Goal: Use online tool/utility: Use online tool/utility

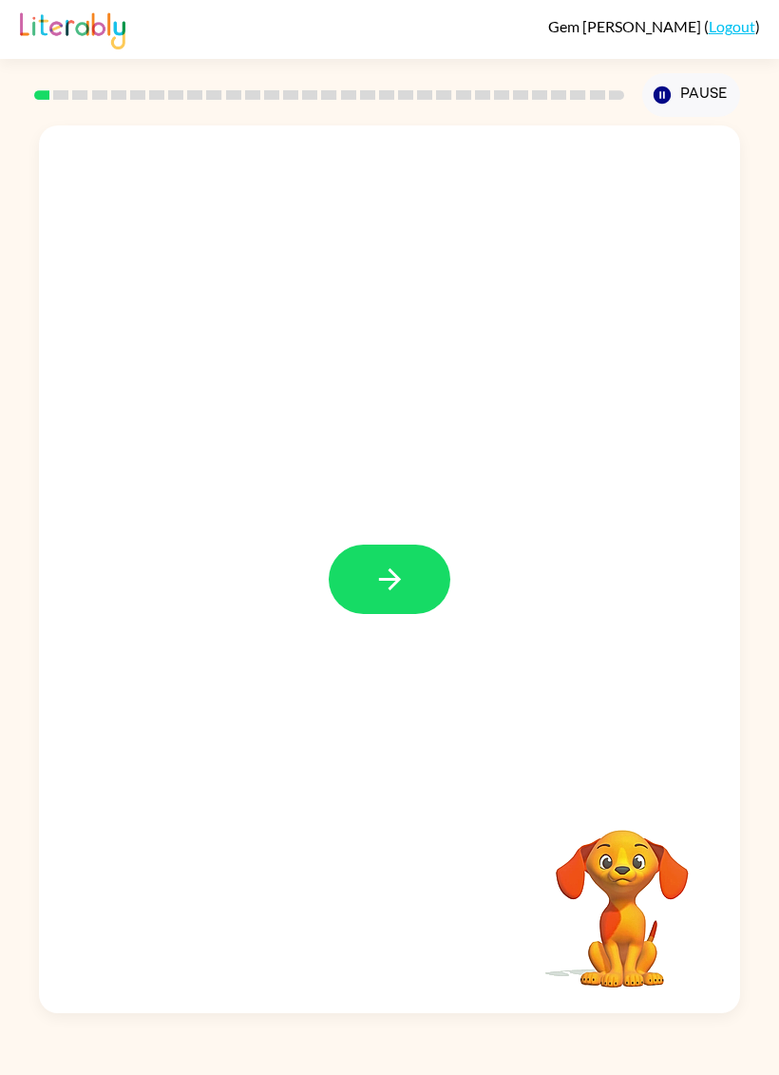
click at [374, 570] on icon "button" at bounding box center [390, 579] width 33 height 33
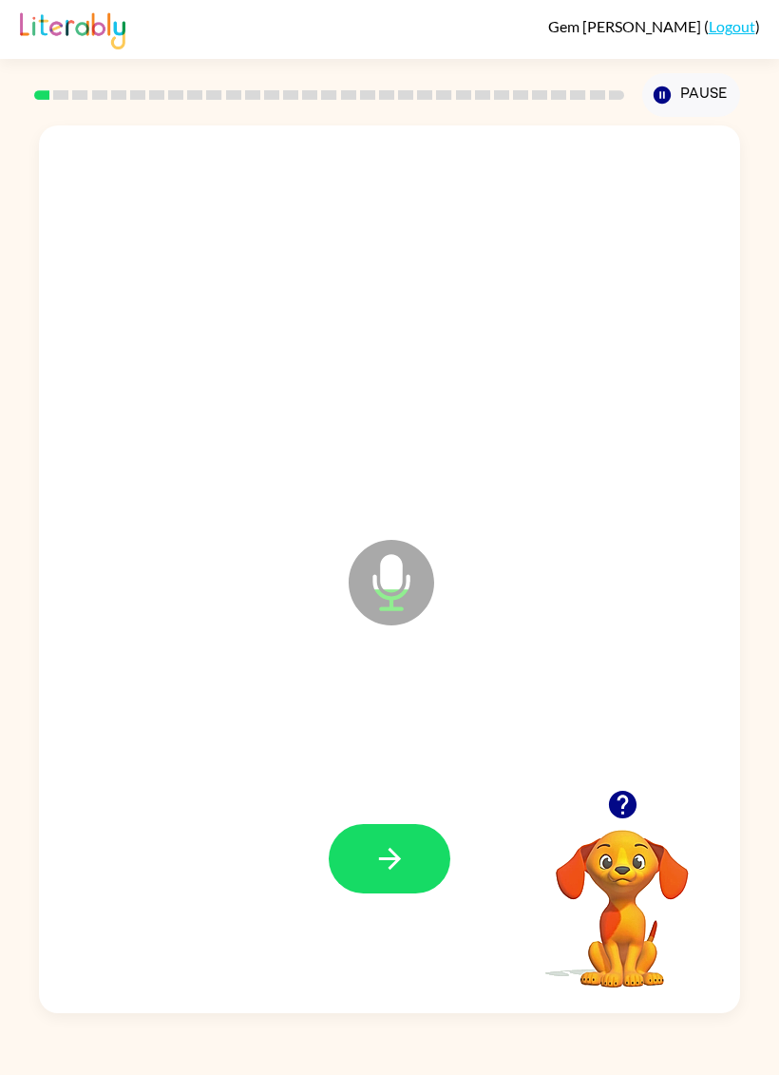
click at [372, 877] on button "button" at bounding box center [390, 858] width 122 height 69
click at [343, 853] on button "button" at bounding box center [390, 858] width 122 height 69
click at [359, 844] on button "button" at bounding box center [390, 858] width 122 height 69
click at [359, 859] on button "button" at bounding box center [390, 858] width 122 height 69
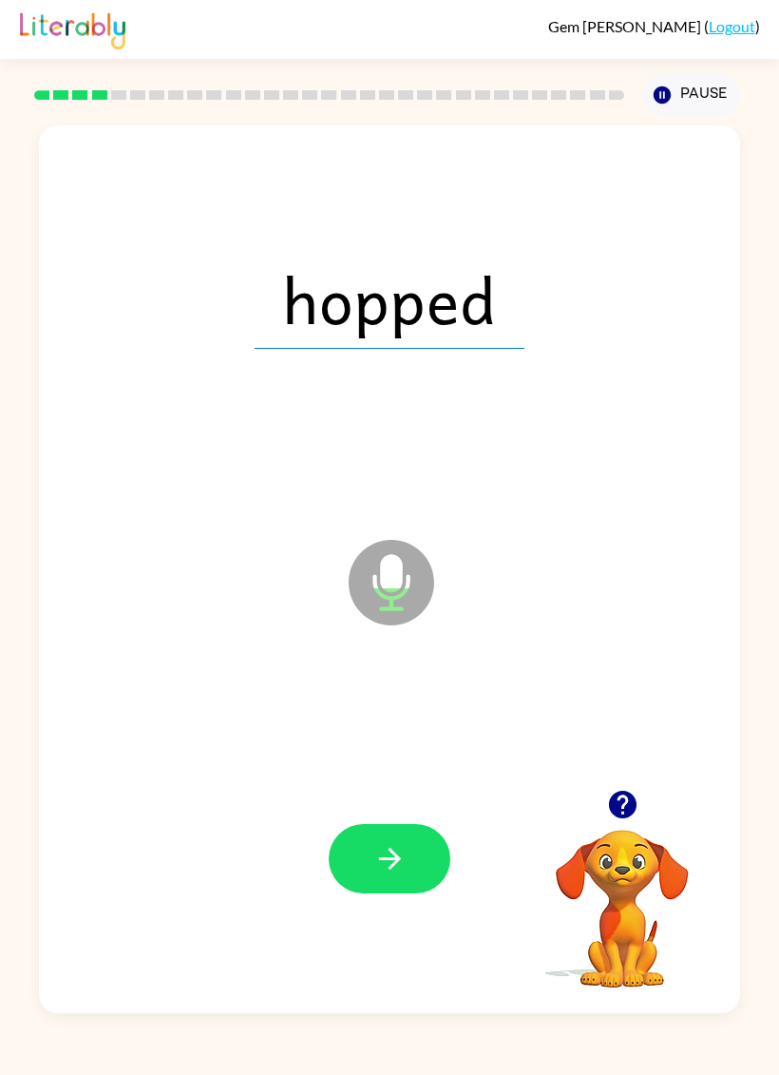
click at [359, 854] on button "button" at bounding box center [390, 858] width 122 height 69
click at [346, 881] on button "button" at bounding box center [390, 858] width 122 height 69
click at [379, 867] on icon "button" at bounding box center [390, 858] width 33 height 33
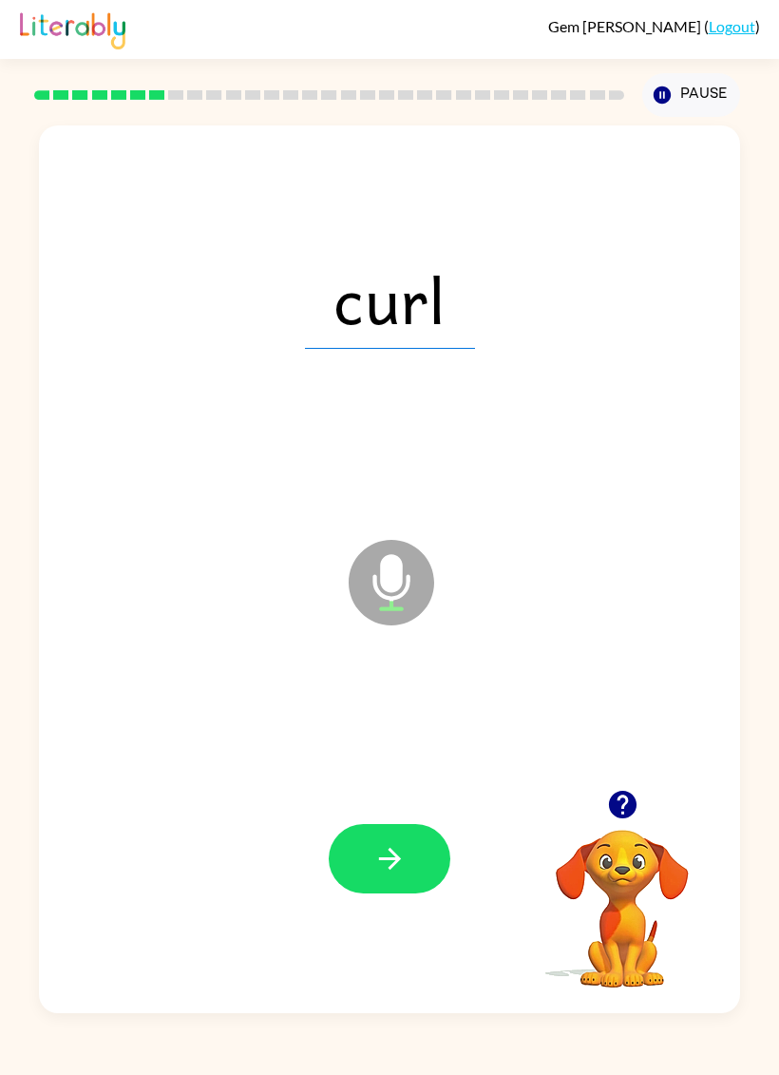
click at [360, 864] on button "button" at bounding box center [390, 858] width 122 height 69
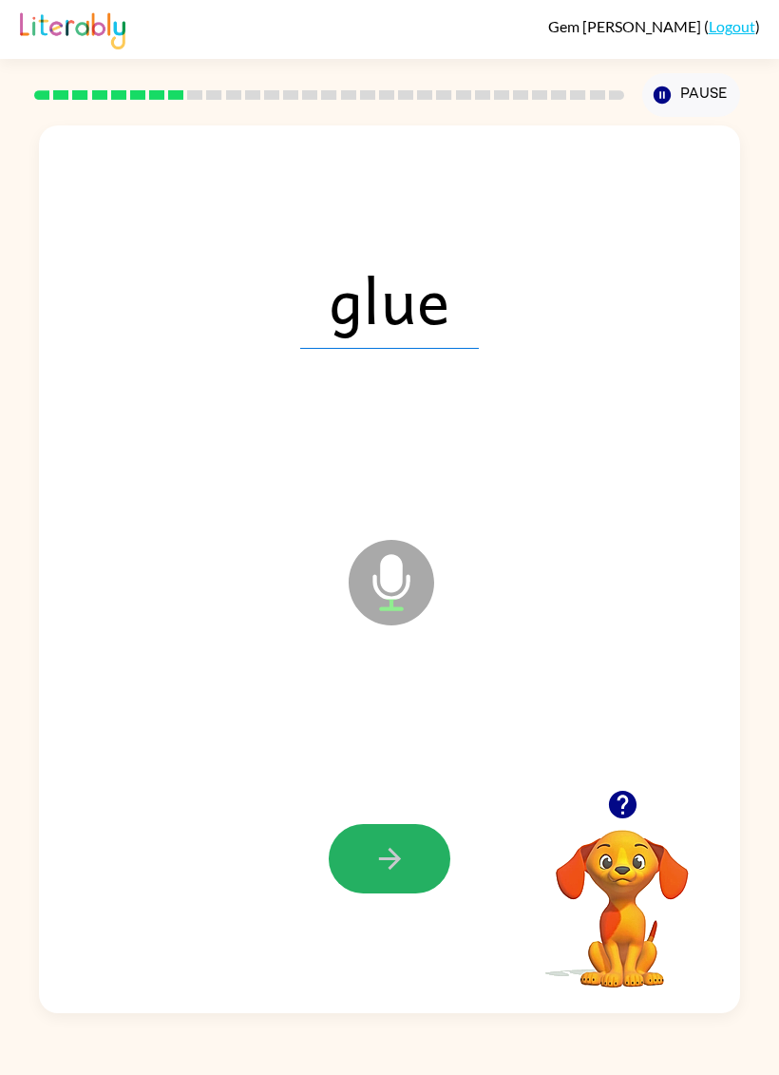
click at [353, 883] on button "button" at bounding box center [390, 858] width 122 height 69
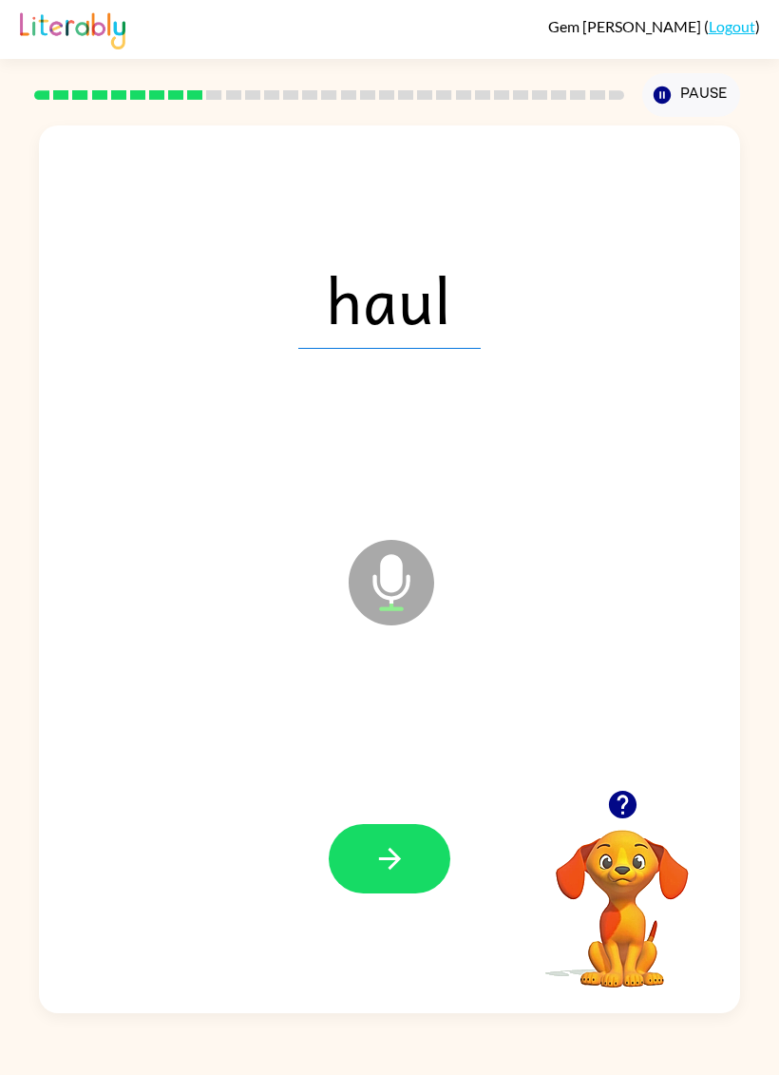
click at [375, 867] on icon "button" at bounding box center [390, 858] width 33 height 33
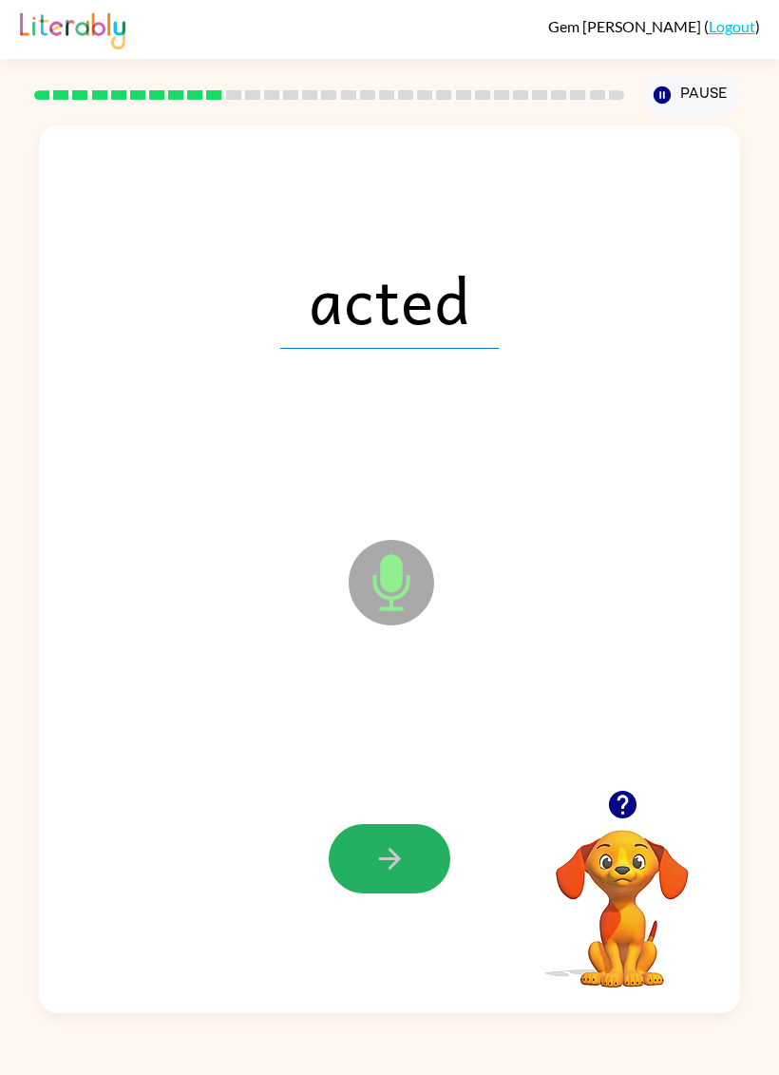
click at [361, 876] on button "button" at bounding box center [390, 858] width 122 height 69
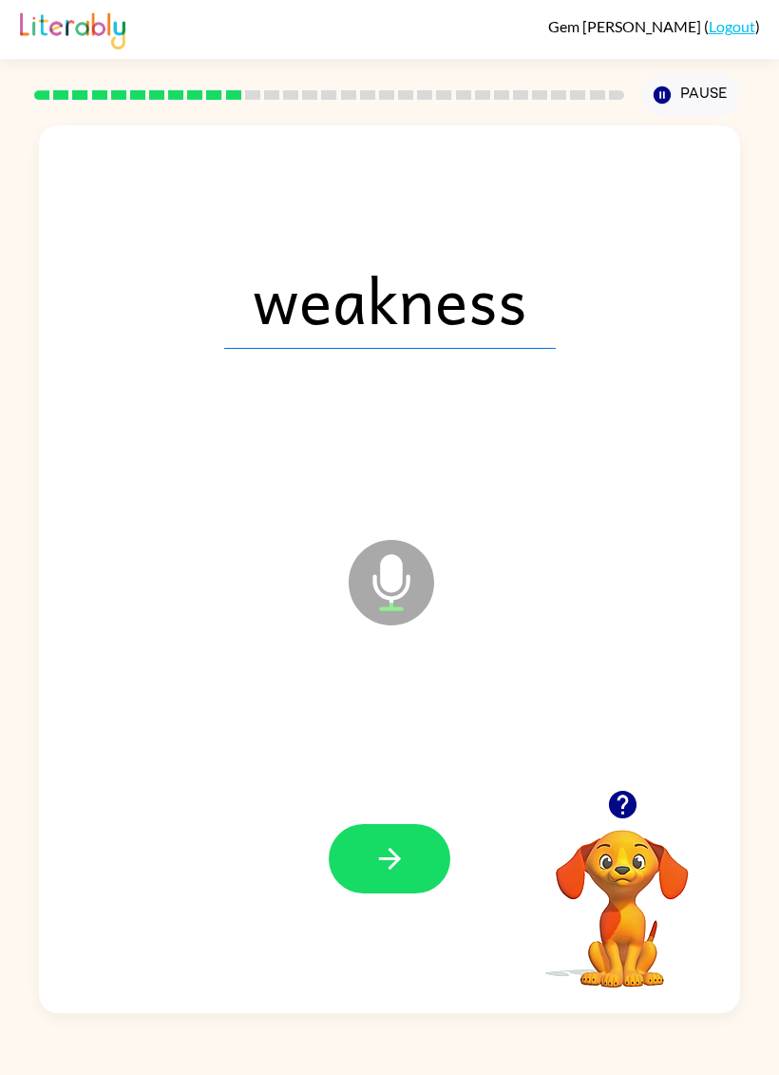
click at [387, 853] on icon "button" at bounding box center [390, 858] width 33 height 33
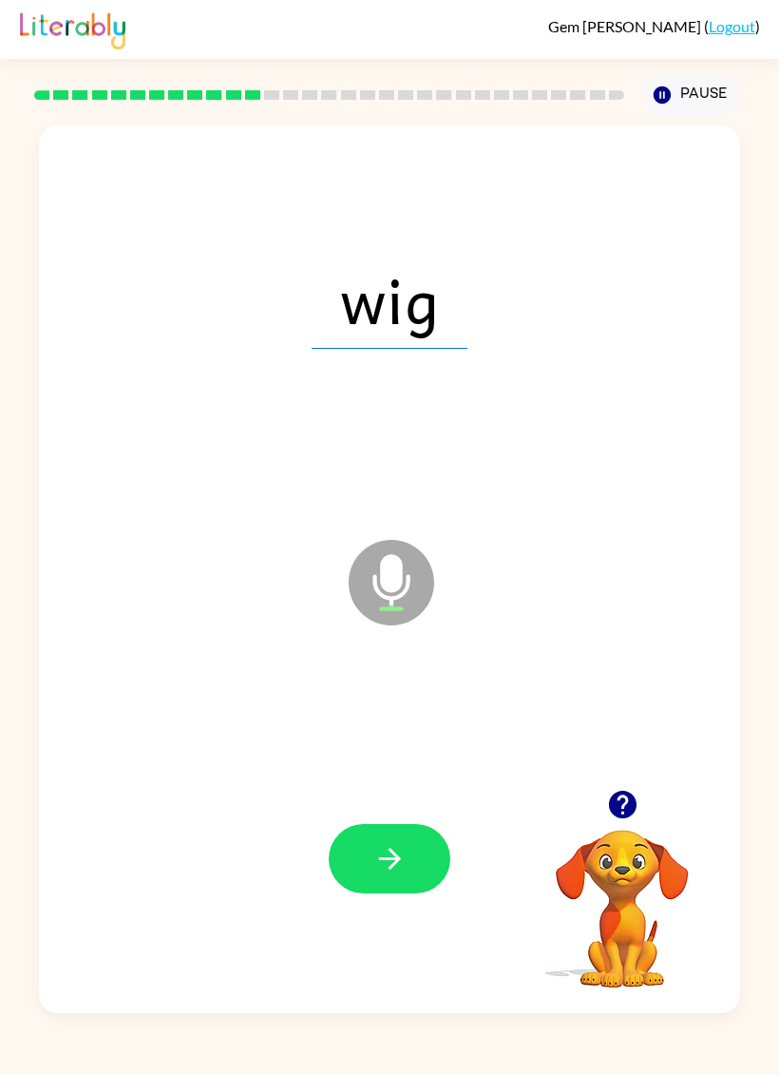
click at [363, 841] on button "button" at bounding box center [390, 858] width 122 height 69
click at [385, 850] on icon "button" at bounding box center [390, 858] width 33 height 33
click at [362, 855] on button "button" at bounding box center [390, 858] width 122 height 69
click at [366, 876] on button "button" at bounding box center [390, 858] width 122 height 69
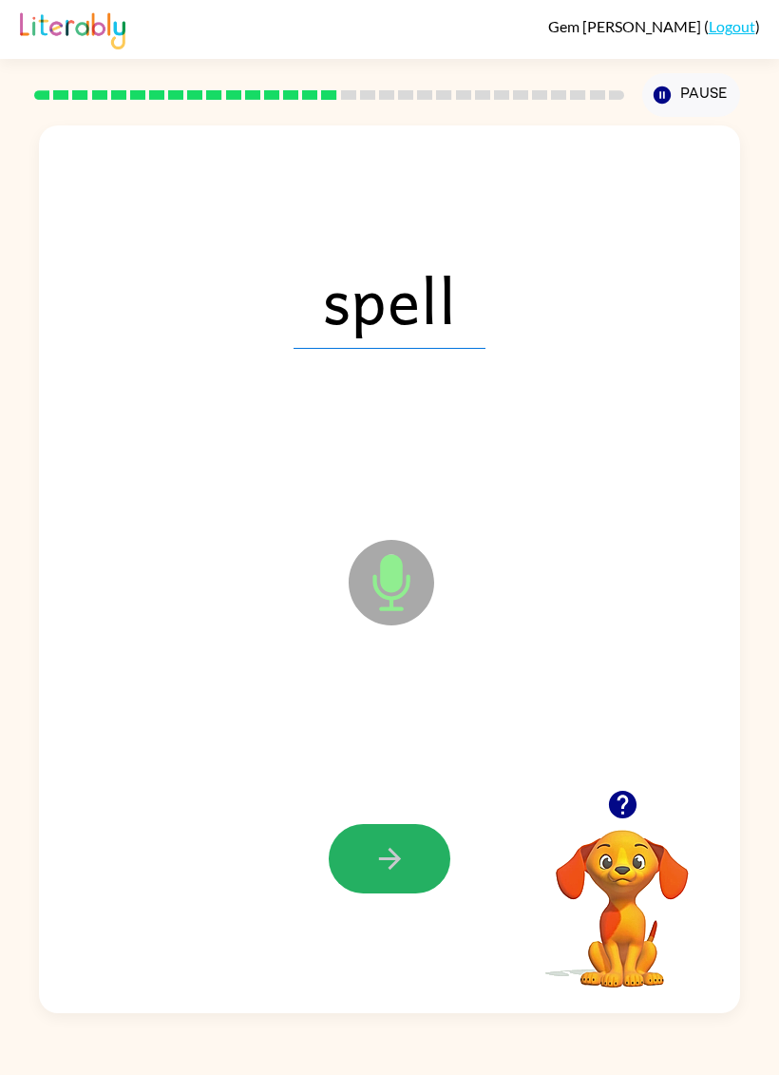
click at [366, 853] on button "button" at bounding box center [390, 858] width 122 height 69
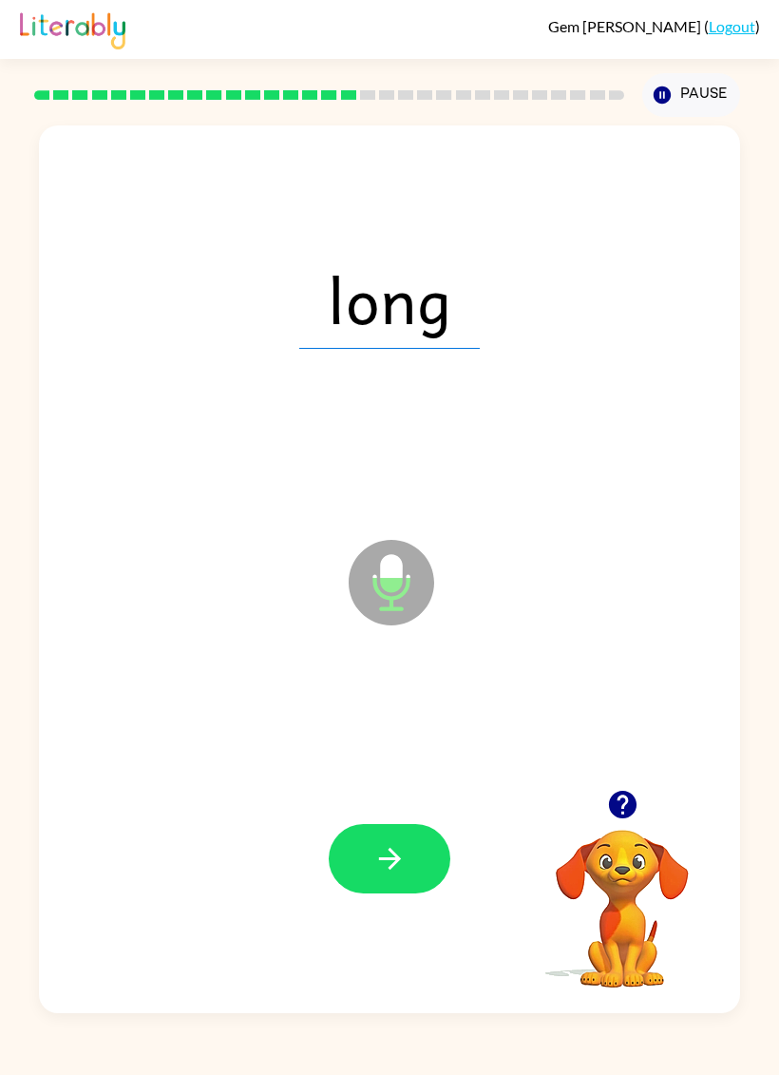
click at [364, 876] on button "button" at bounding box center [390, 858] width 122 height 69
click at [366, 877] on button "button" at bounding box center [390, 858] width 122 height 69
click at [366, 874] on button "button" at bounding box center [390, 858] width 122 height 69
click at [371, 871] on button "button" at bounding box center [390, 858] width 122 height 69
click at [358, 884] on button "button" at bounding box center [390, 858] width 122 height 69
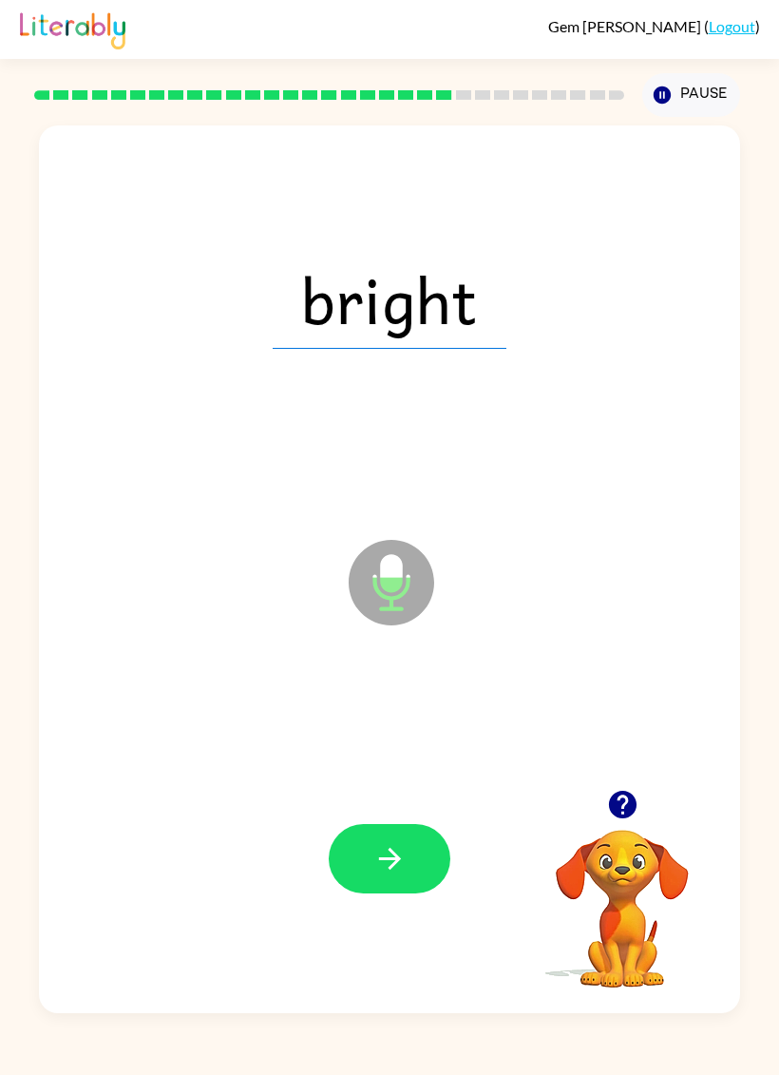
click at [369, 871] on button "button" at bounding box center [390, 858] width 122 height 69
click at [368, 867] on button "button" at bounding box center [390, 858] width 122 height 69
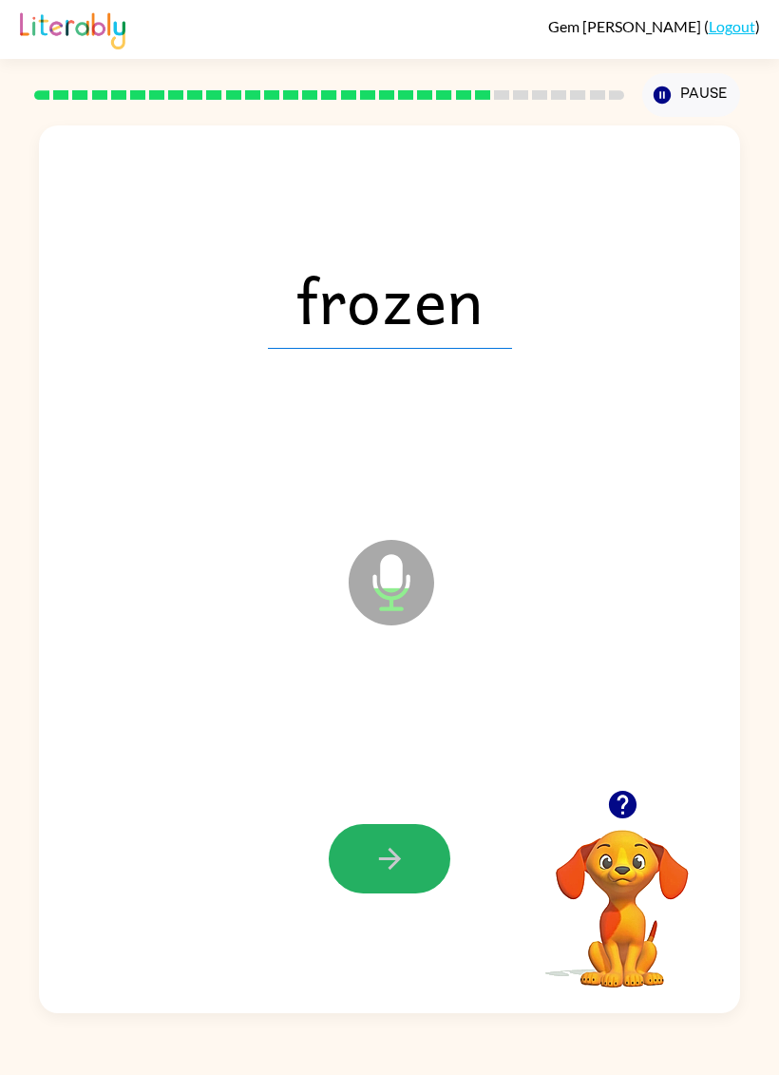
click at [367, 859] on button "button" at bounding box center [390, 858] width 122 height 69
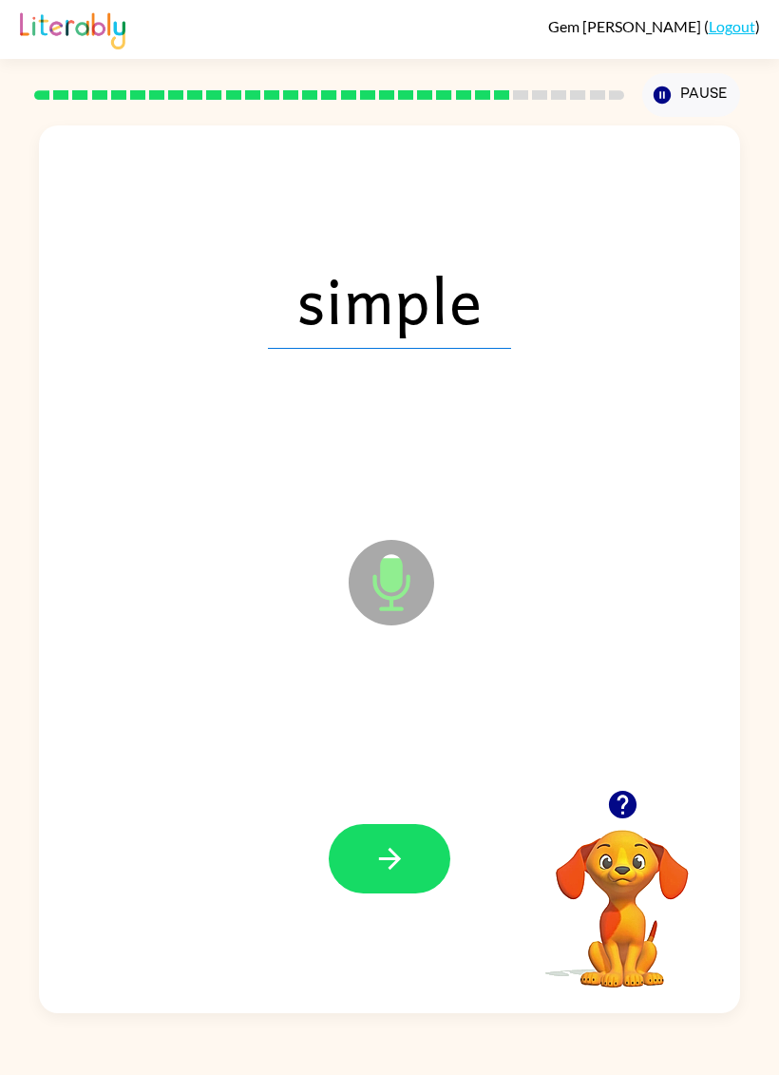
click at [374, 864] on icon "button" at bounding box center [390, 858] width 33 height 33
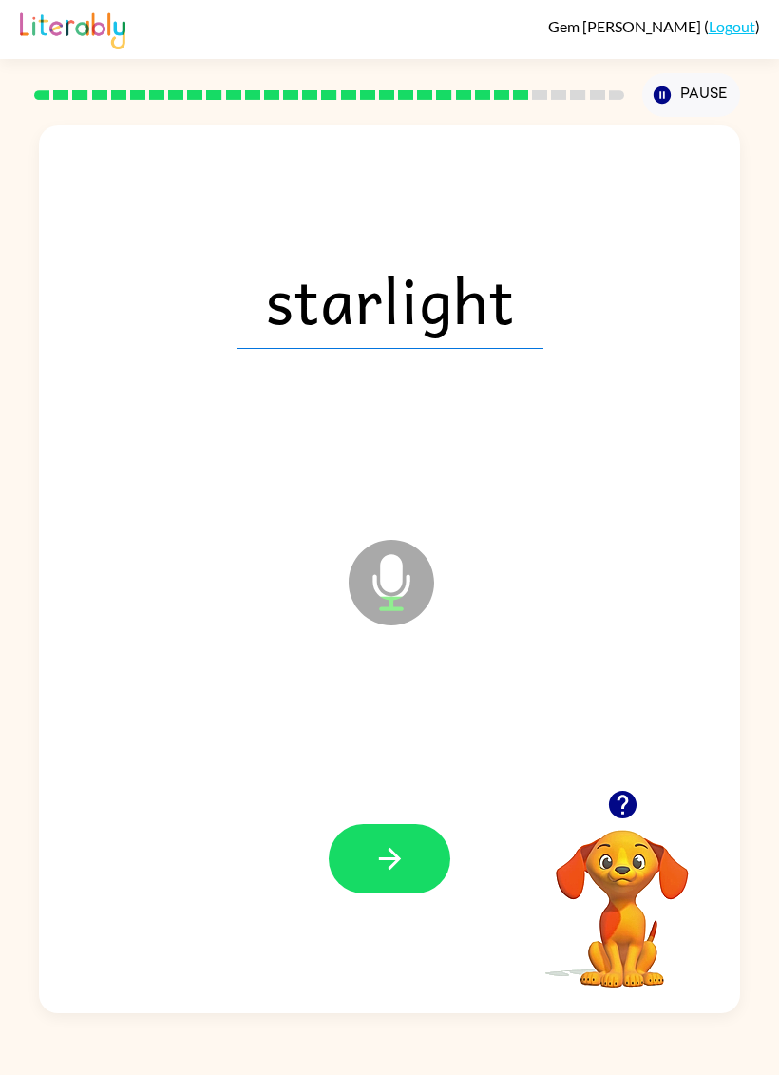
click at [374, 861] on icon "button" at bounding box center [390, 858] width 33 height 33
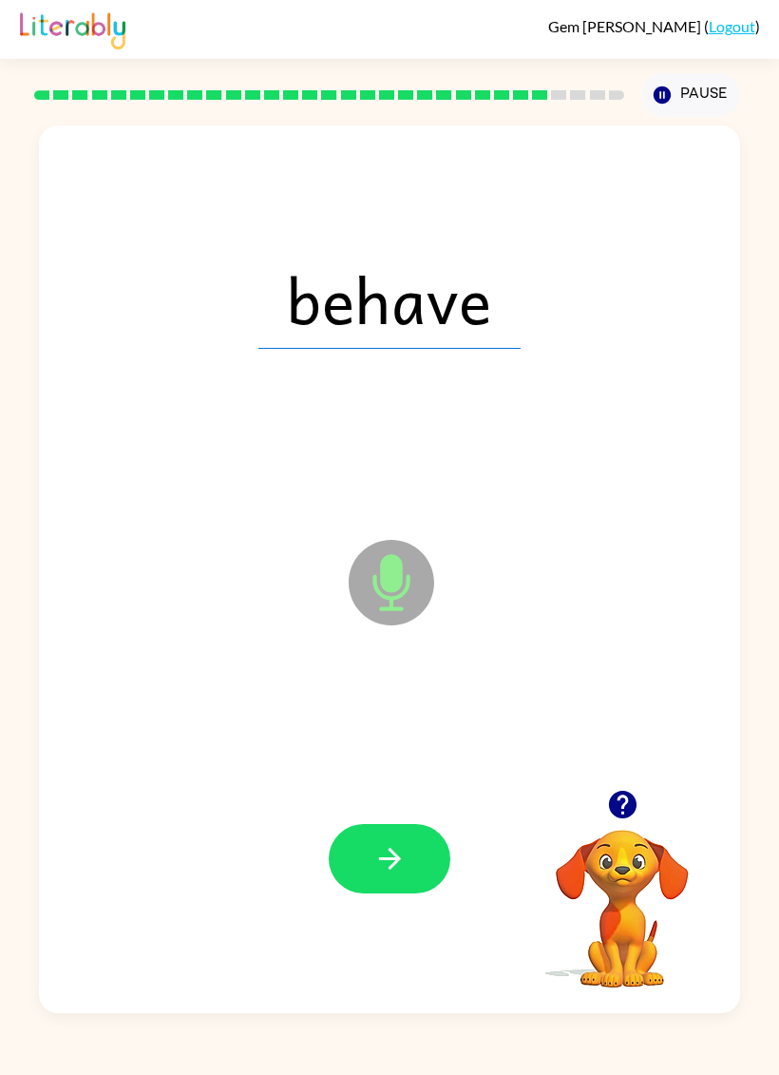
click at [386, 867] on icon "button" at bounding box center [390, 858] width 33 height 33
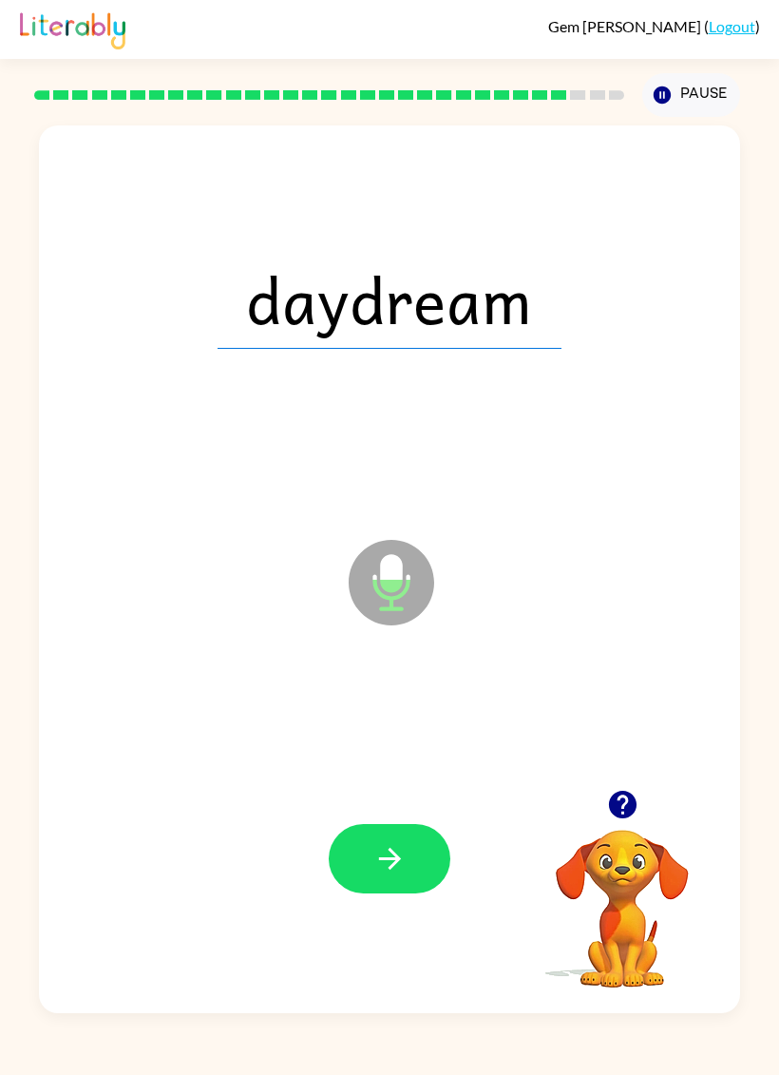
click at [363, 849] on button "button" at bounding box center [390, 858] width 122 height 69
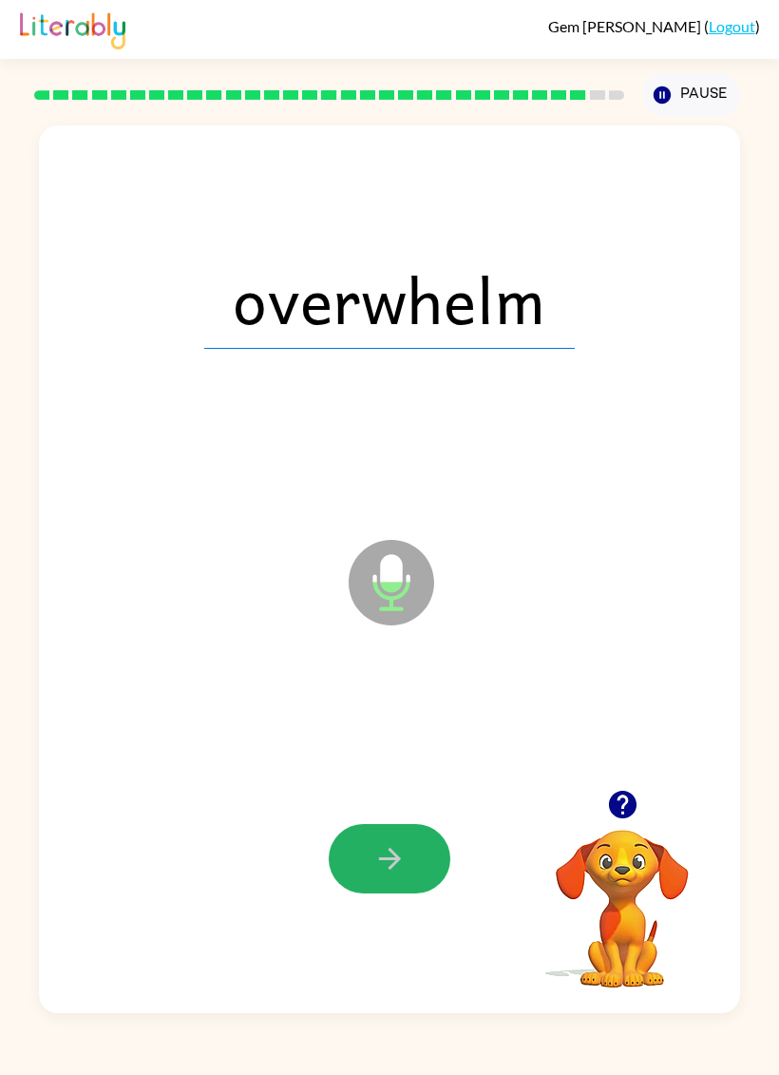
click at [384, 867] on icon "button" at bounding box center [390, 858] width 33 height 33
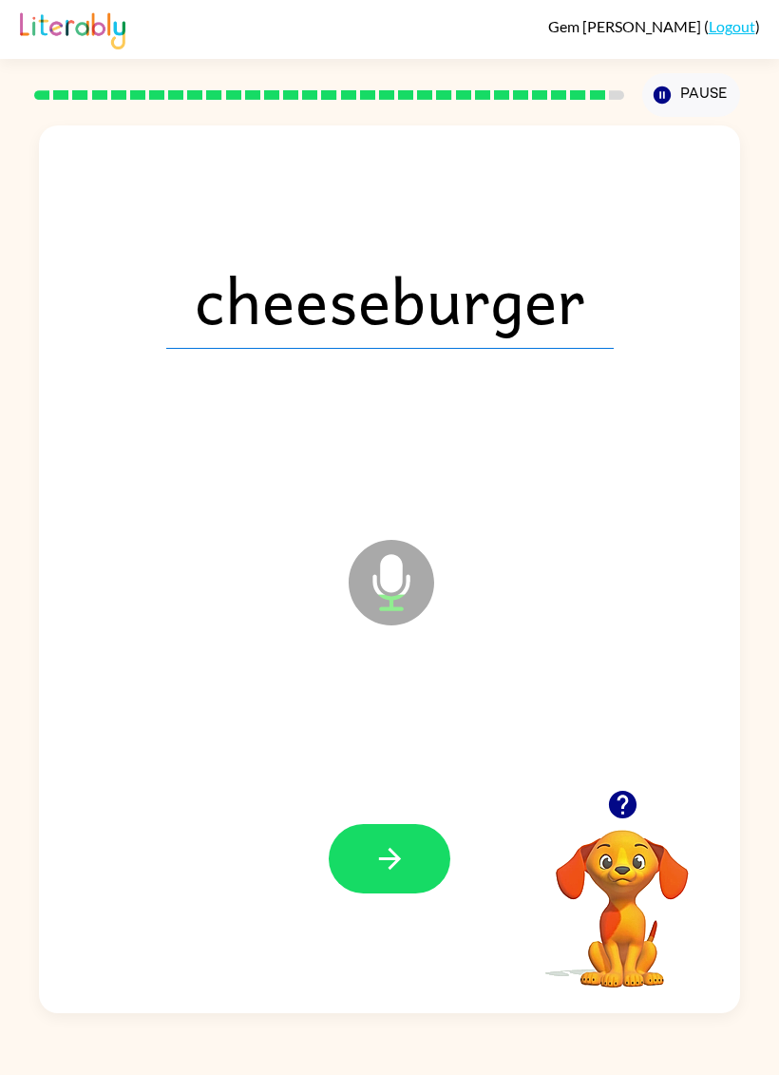
click at [357, 871] on button "button" at bounding box center [390, 858] width 122 height 69
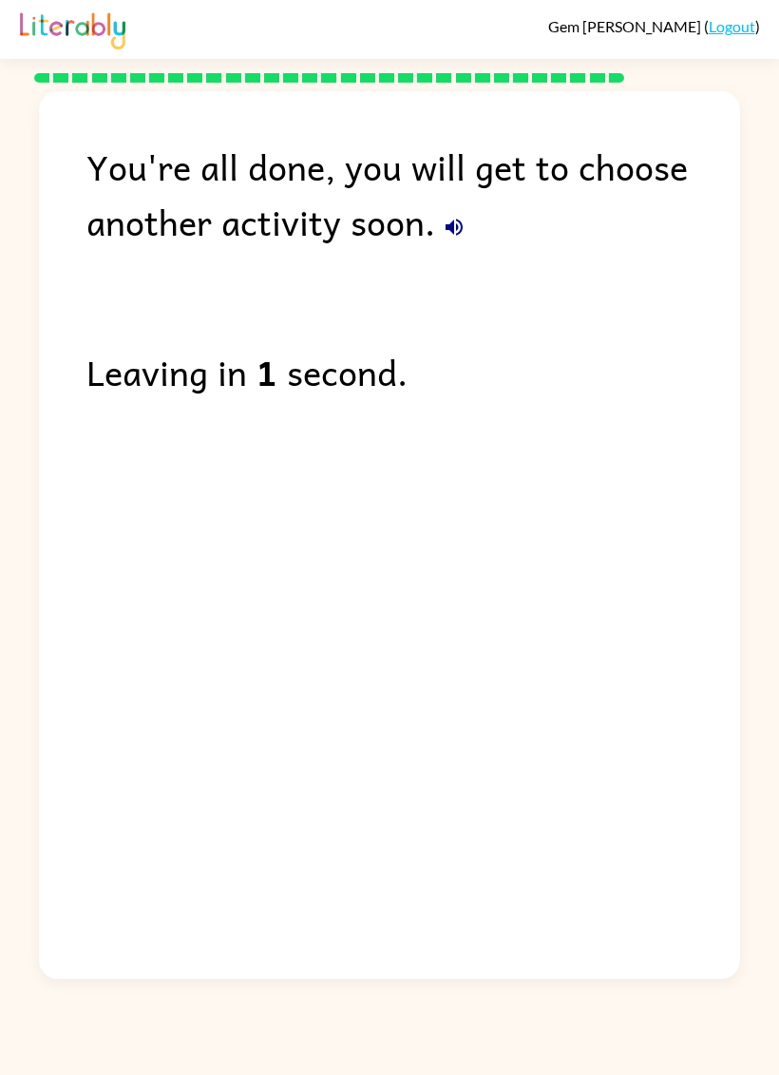
click at [443, 227] on icon "button" at bounding box center [454, 227] width 23 height 23
